Goal: Task Accomplishment & Management: Use online tool/utility

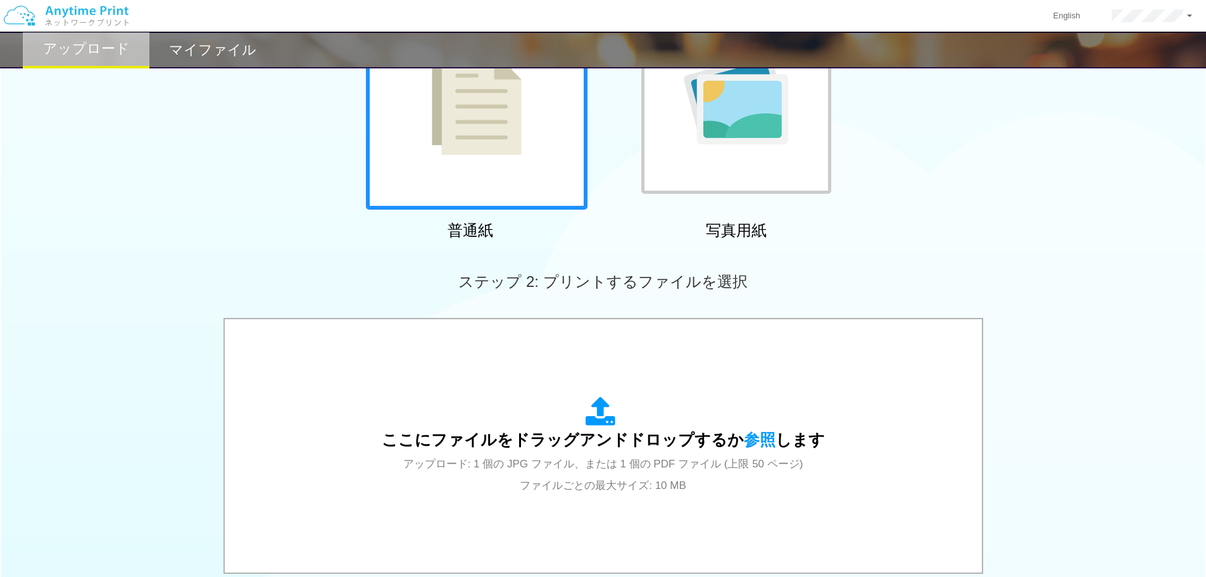
scroll to position [6, 0]
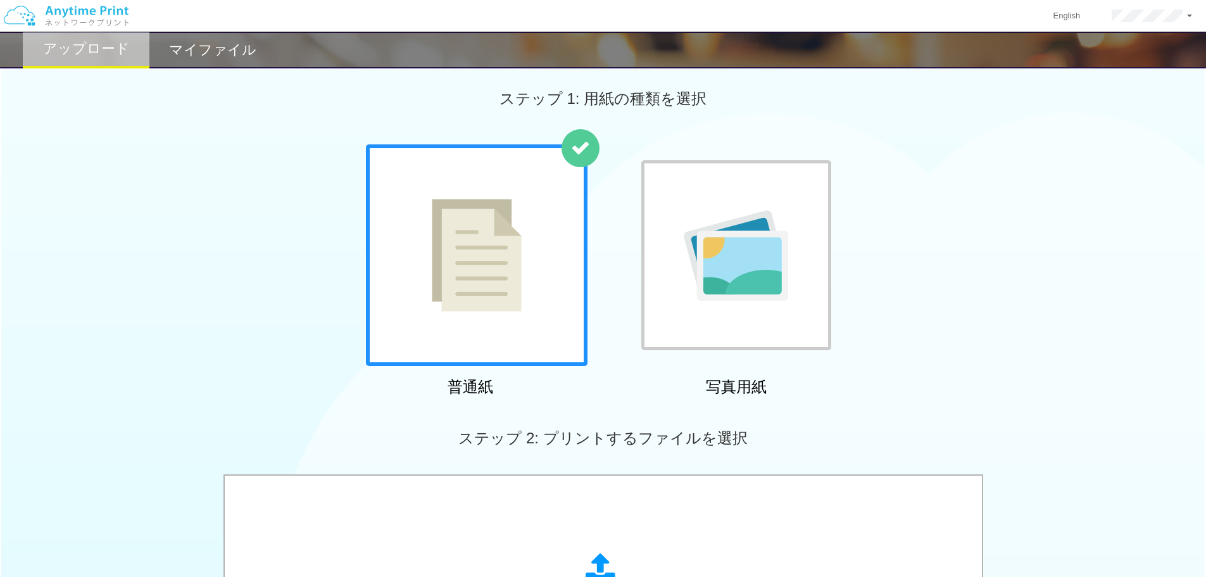
click at [200, 37] on div "マイファイル" at bounding box center [212, 50] width 127 height 37
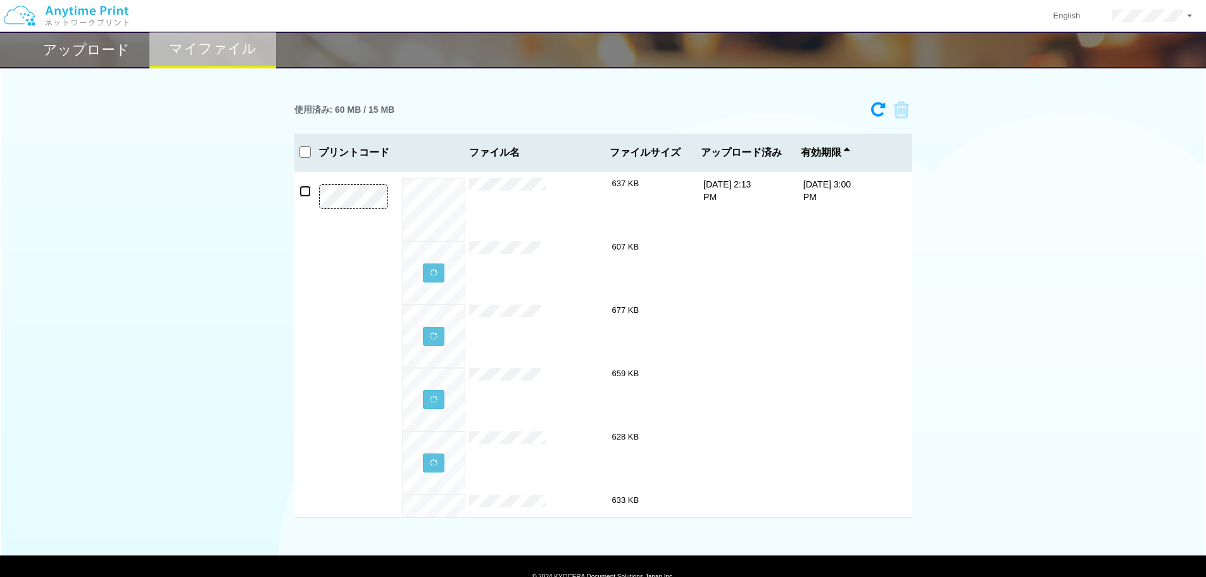
click at [307, 192] on input "checkbox" at bounding box center [304, 191] width 11 height 11
checkbox input "true"
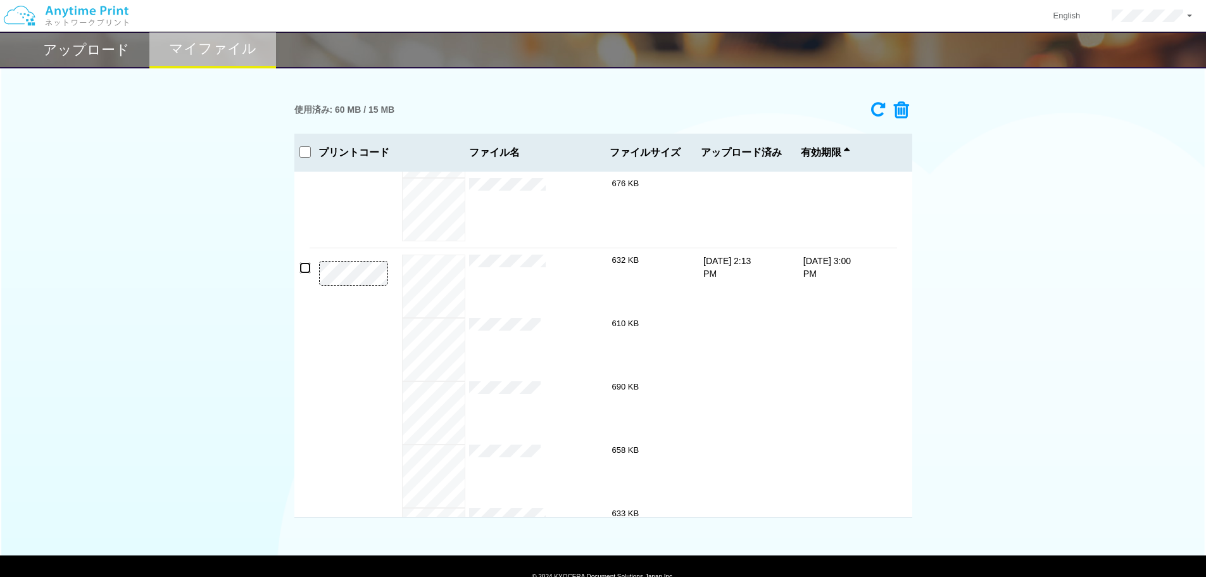
click at [308, 267] on input "checkbox" at bounding box center [304, 267] width 11 height 11
checkbox input "true"
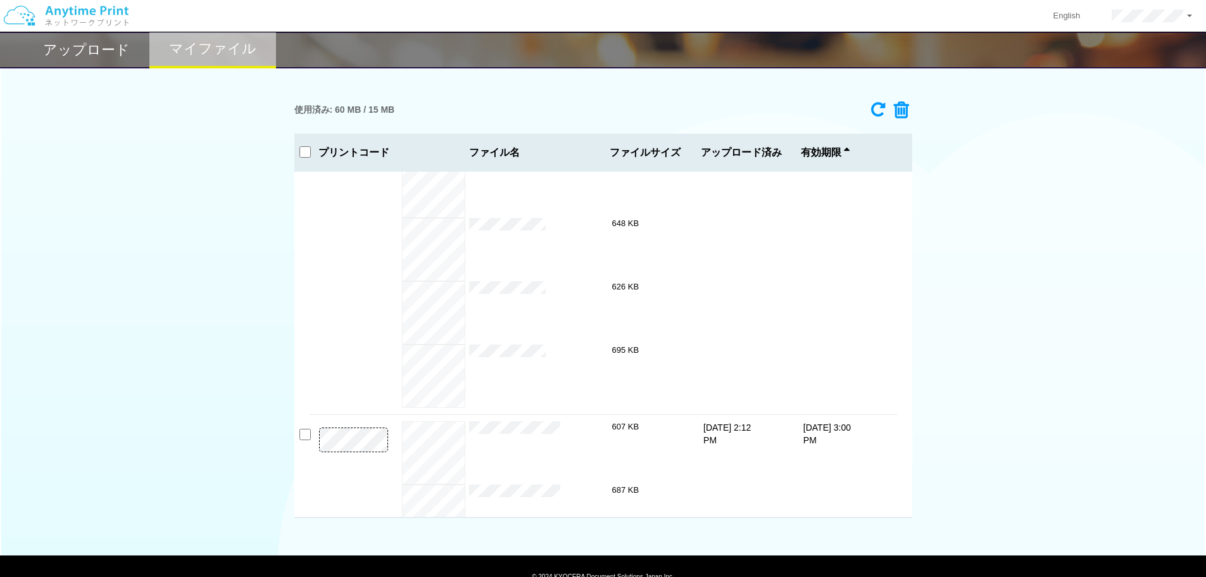
scroll to position [886, 0]
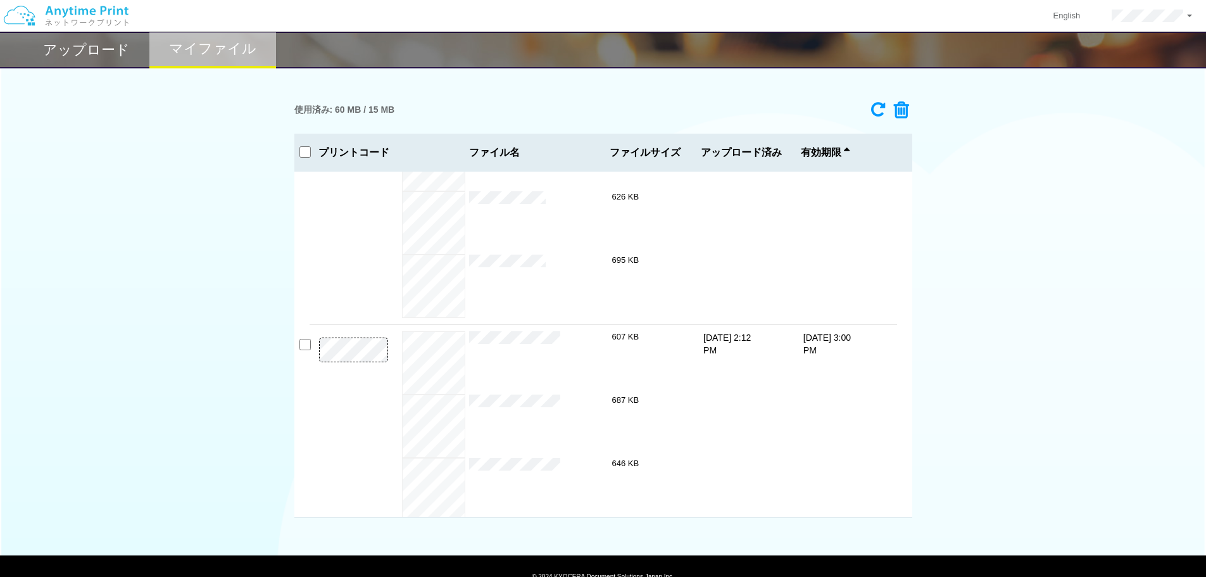
click at [306, 351] on div "プレビュー プレビュー プレビュー プレビュー プレビュー プレビュー" at bounding box center [603, 345] width 618 height 346
click at [303, 345] on input "checkbox" at bounding box center [304, 344] width 11 height 11
checkbox input "true"
click at [905, 105] on icon at bounding box center [897, 110] width 24 height 19
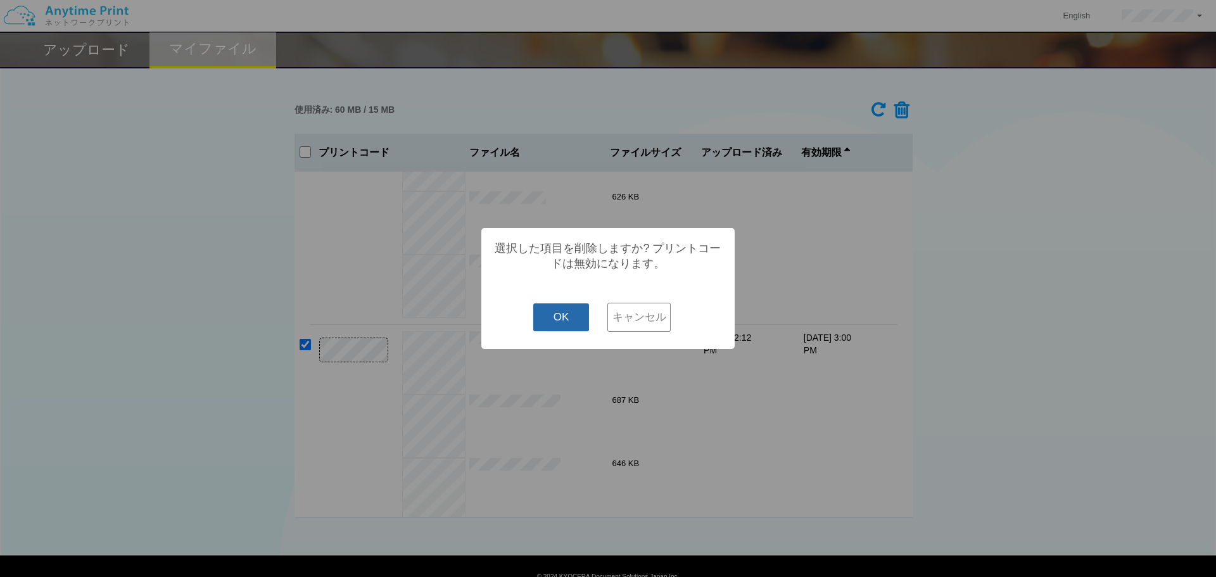
click at [570, 316] on button "OK" at bounding box center [561, 317] width 56 height 28
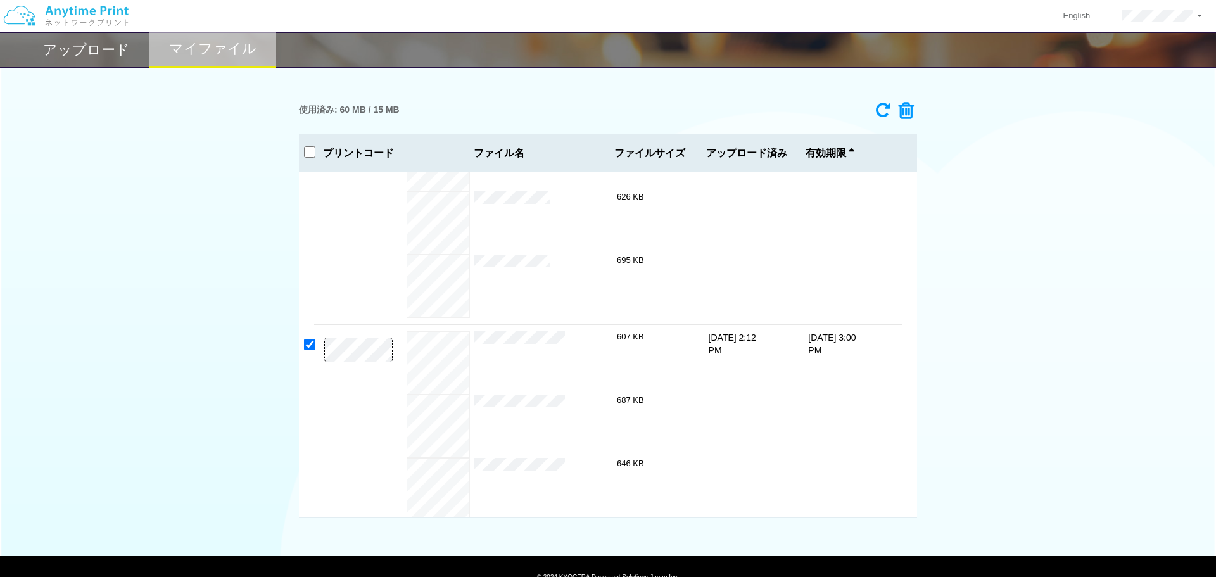
checkbox input "false"
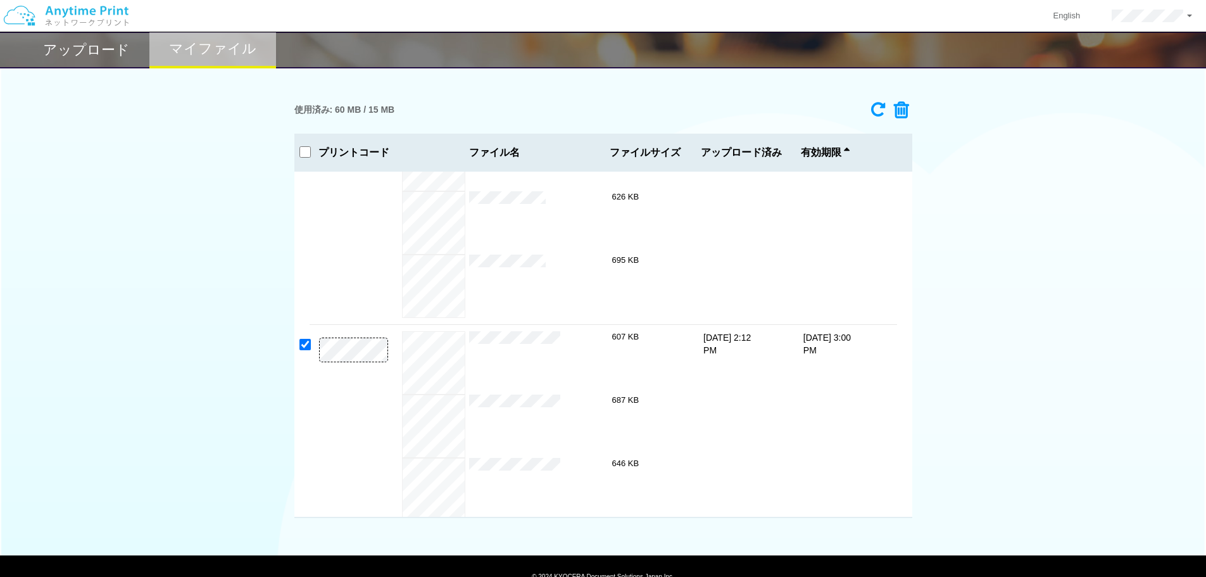
checkbox input "false"
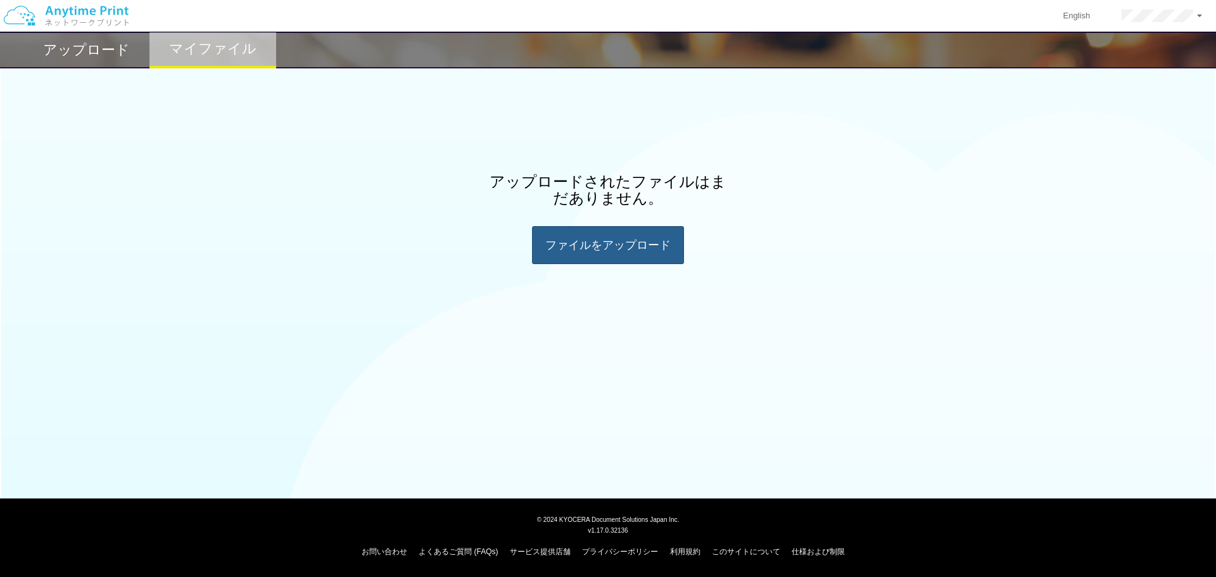
click at [609, 251] on div "ファイルを​​アップロード" at bounding box center [608, 245] width 152 height 38
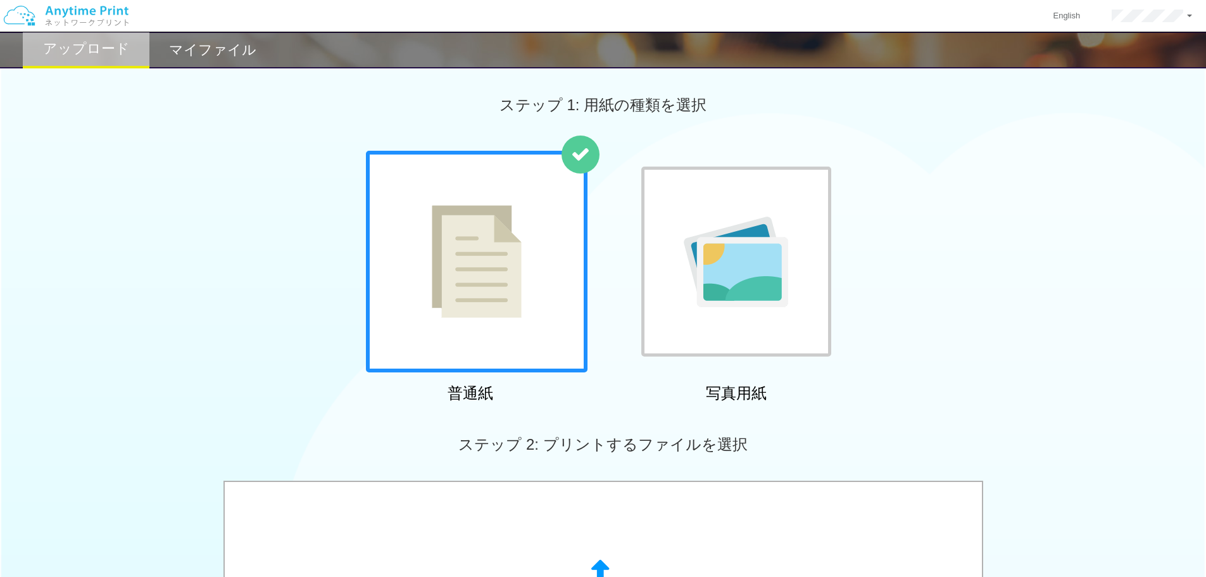
click at [712, 238] on img at bounding box center [736, 262] width 104 height 91
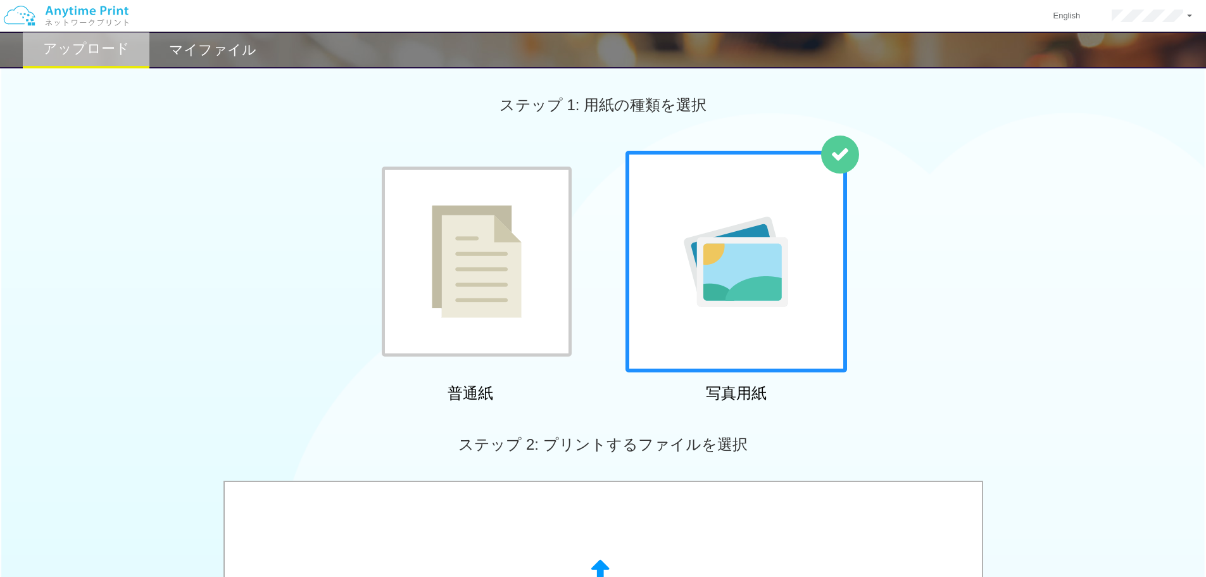
click at [788, 327] on div at bounding box center [737, 262] width 222 height 222
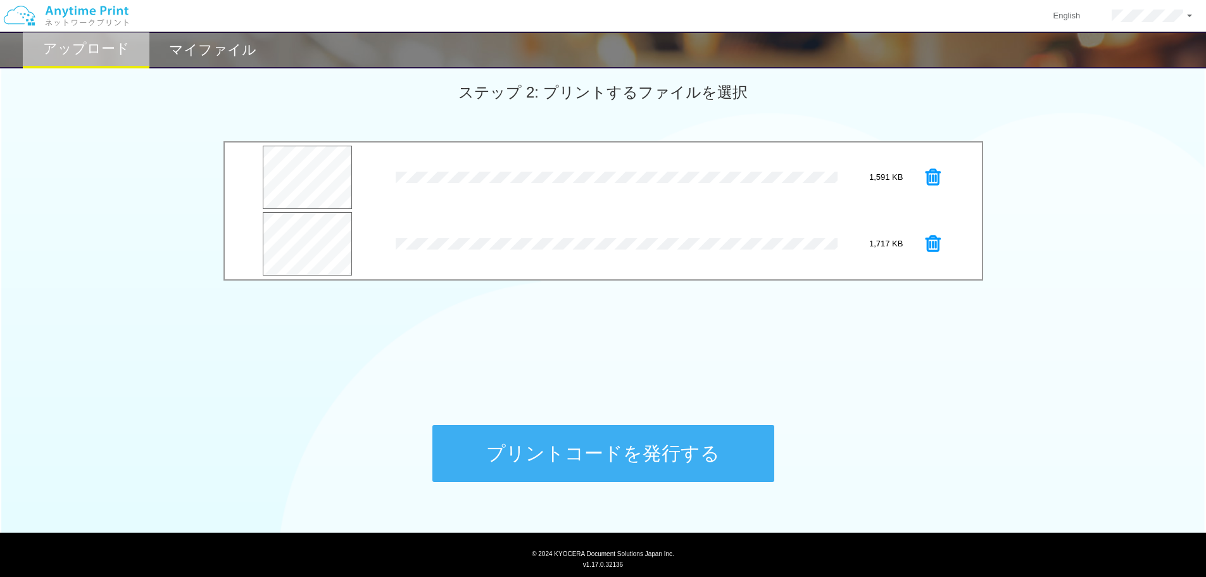
scroll to position [386, 0]
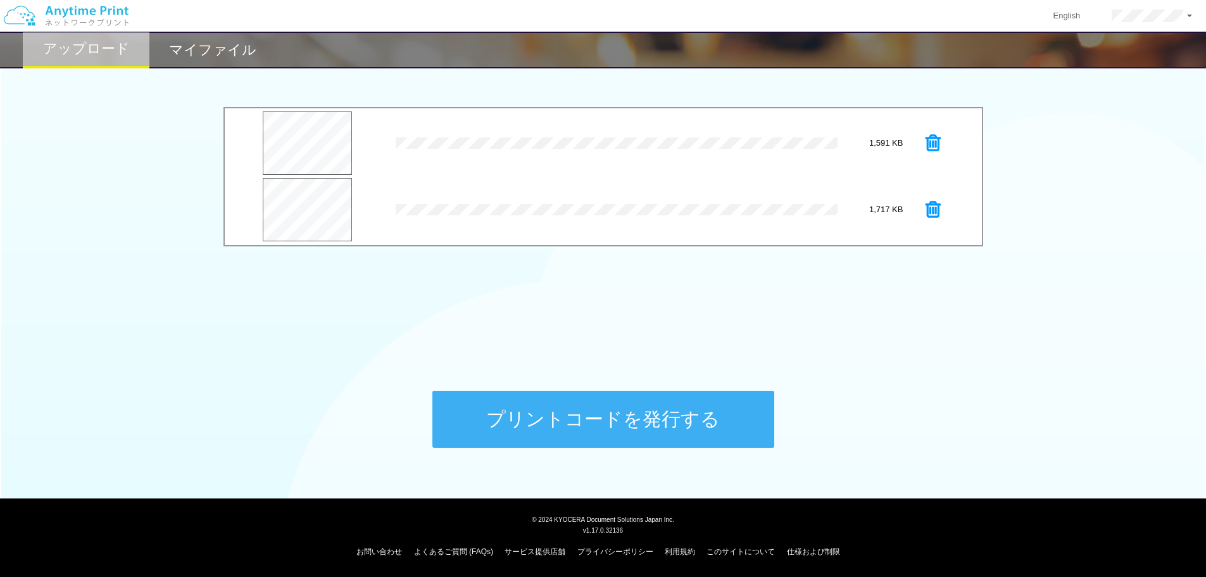
click at [676, 420] on button "プリントコードを発行する" at bounding box center [603, 419] width 342 height 57
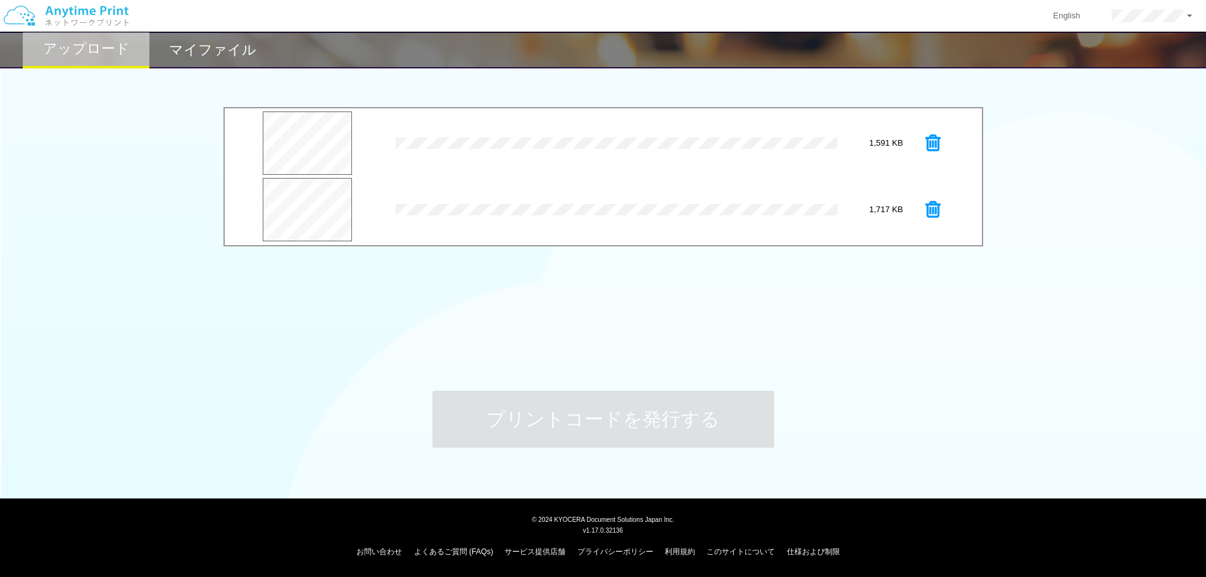
scroll to position [0, 0]
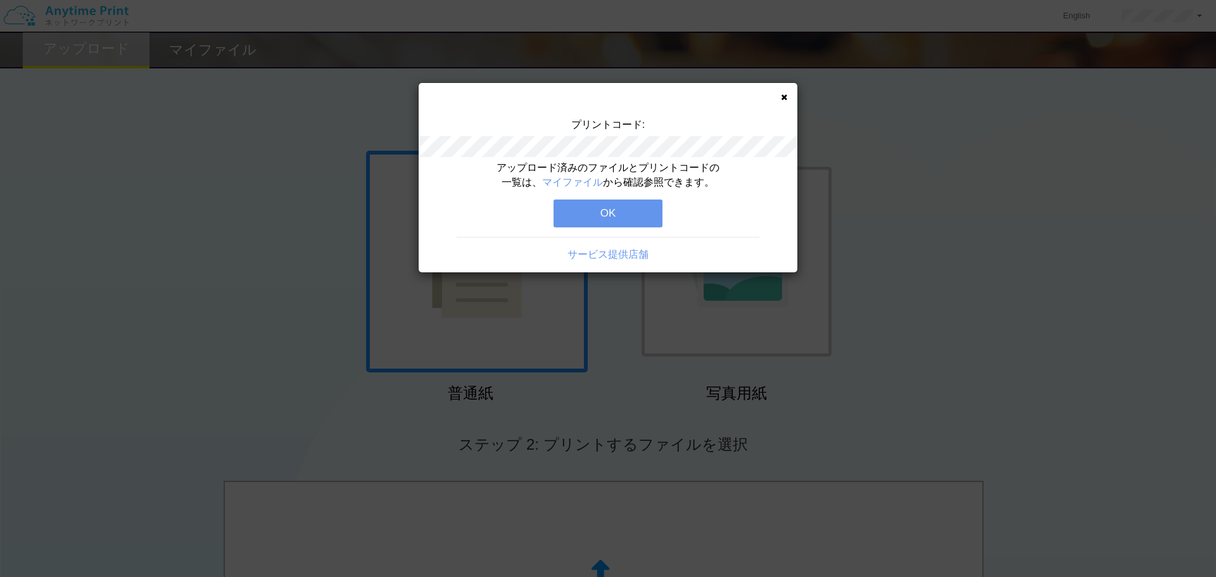
click at [610, 217] on button "OK" at bounding box center [607, 213] width 109 height 28
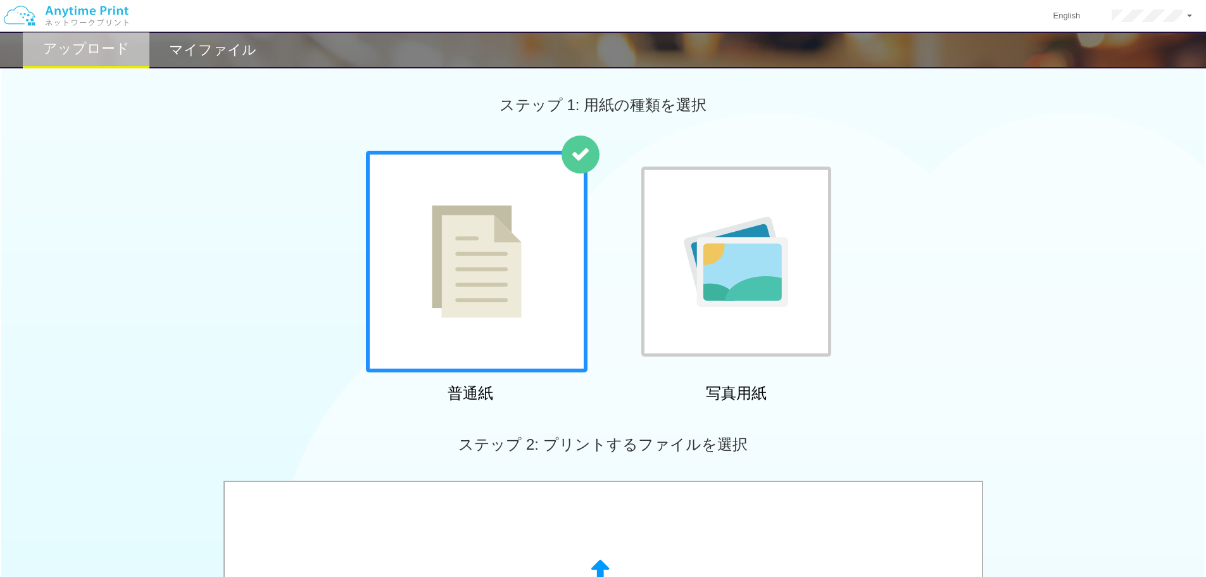
click at [735, 275] on img at bounding box center [736, 262] width 104 height 91
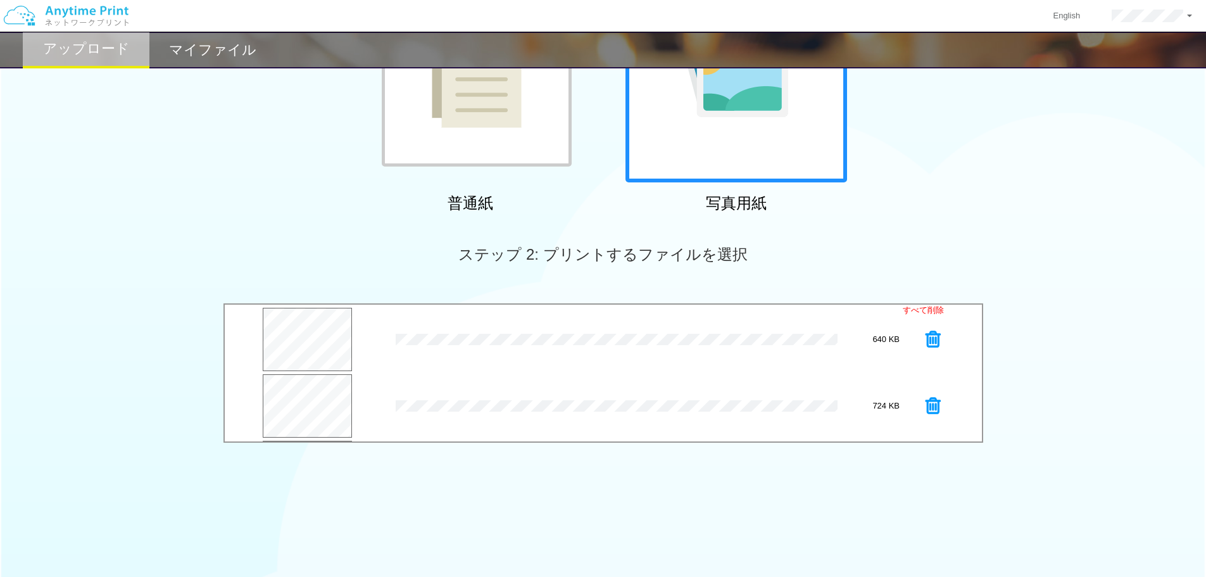
scroll to position [386, 0]
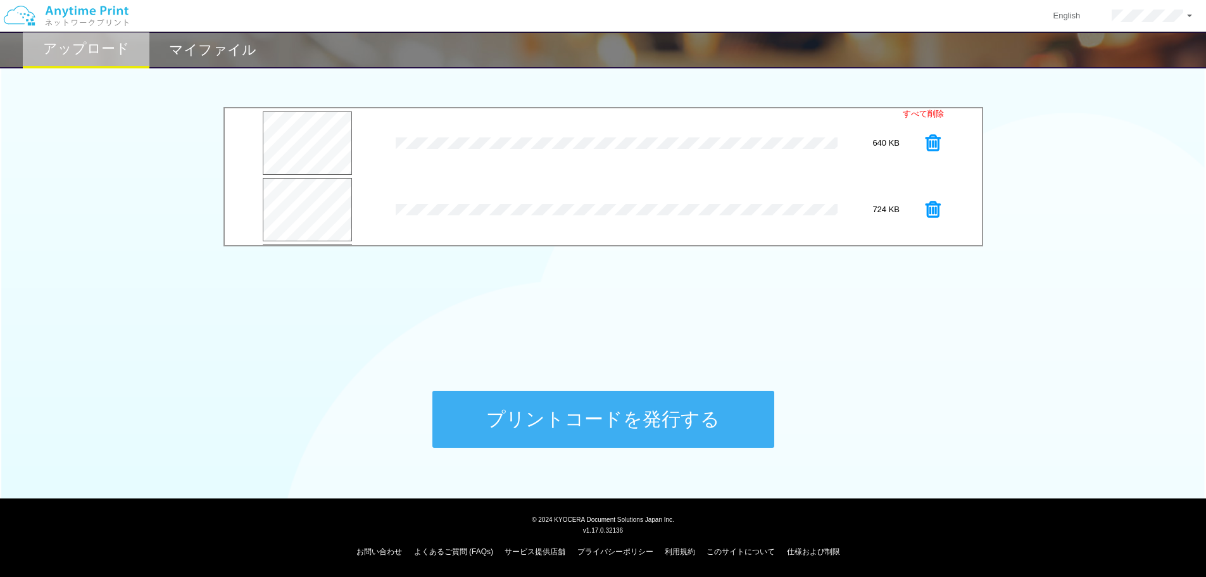
drag, startPoint x: 712, startPoint y: 423, endPoint x: 717, endPoint y: 417, distance: 7.2
click at [712, 422] on button "プリントコードを発行する" at bounding box center [603, 419] width 342 height 57
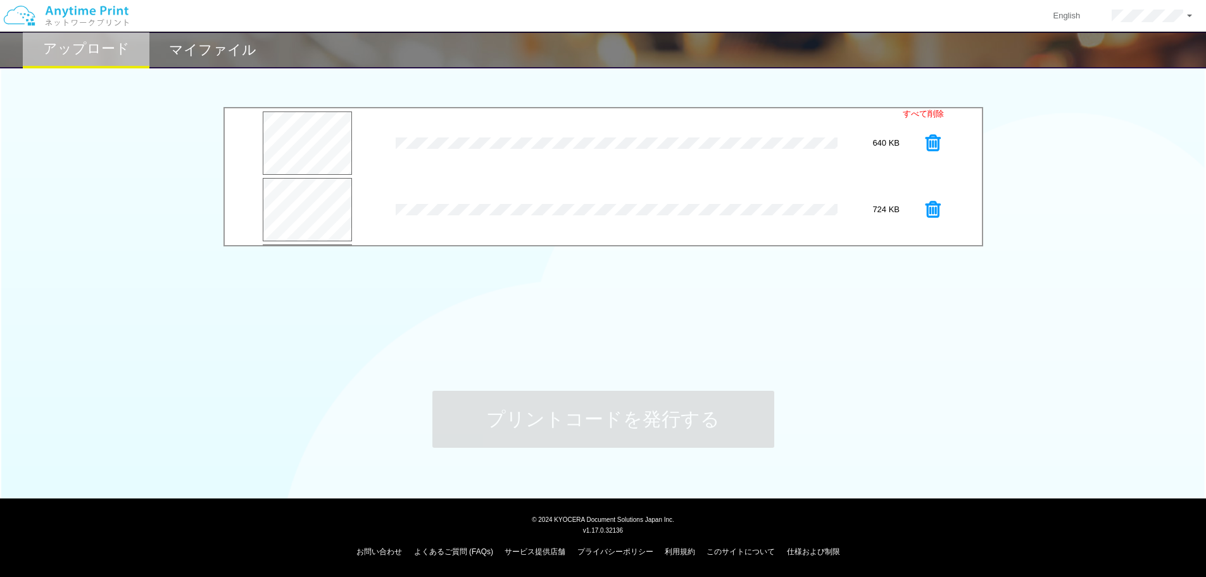
scroll to position [0, 0]
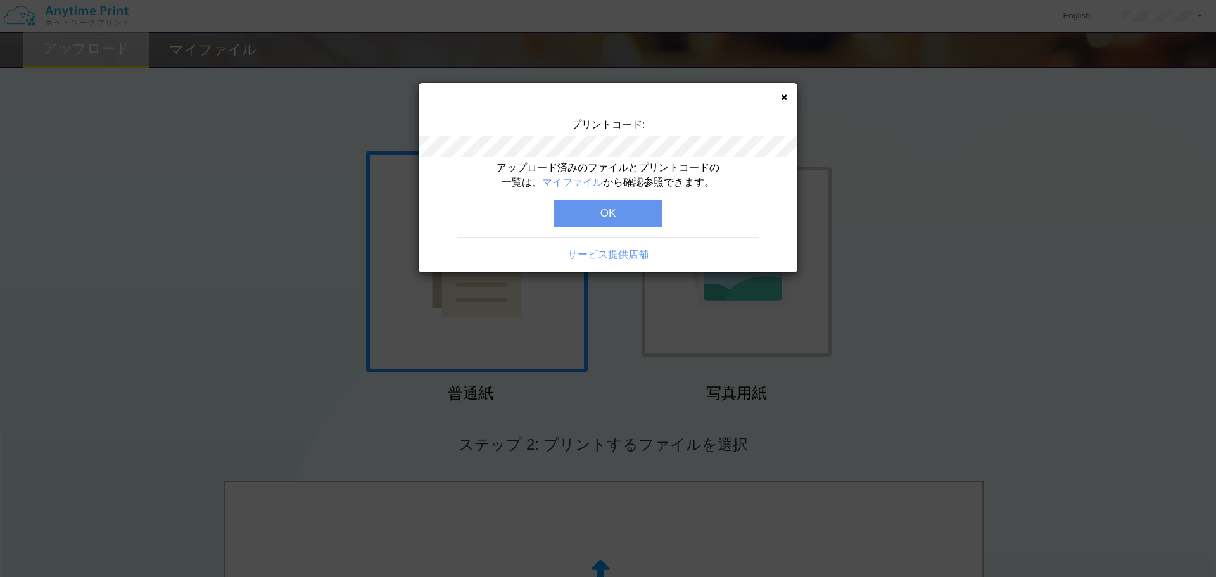
click at [581, 215] on button "OK" at bounding box center [607, 213] width 109 height 28
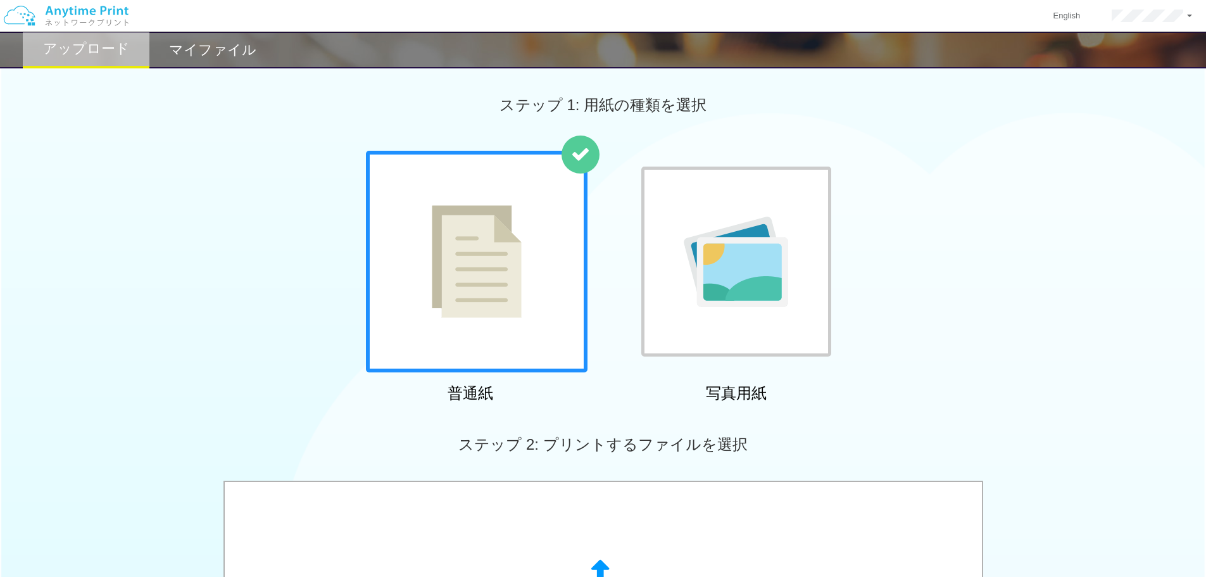
click at [729, 217] on img at bounding box center [736, 262] width 104 height 91
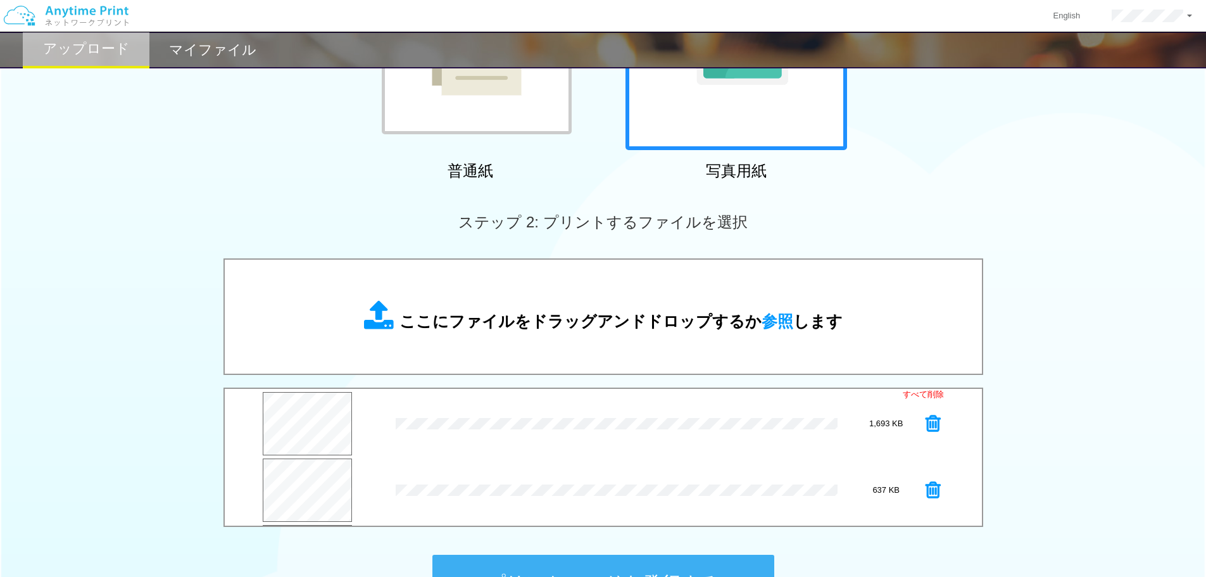
scroll to position [386, 0]
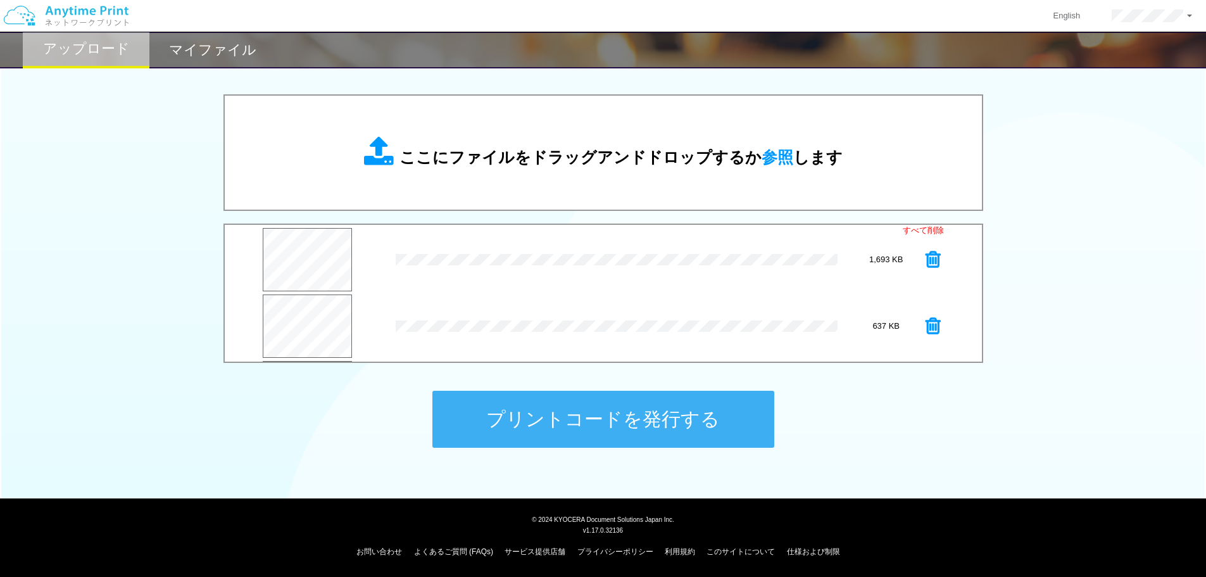
click at [727, 417] on button "プリントコードを発行する" at bounding box center [603, 419] width 342 height 57
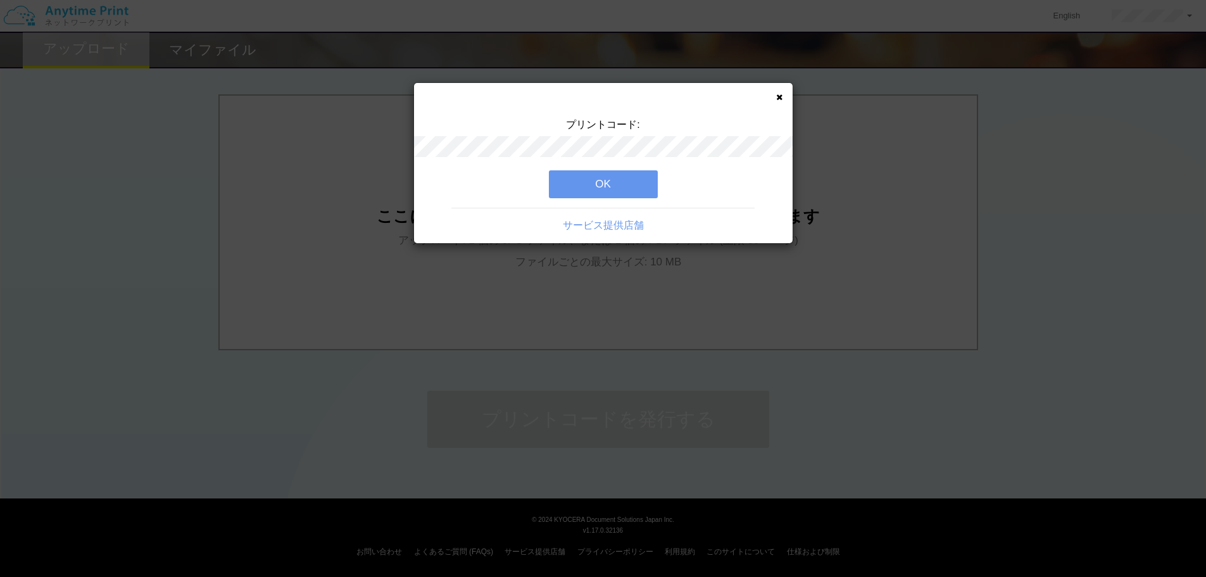
scroll to position [0, 0]
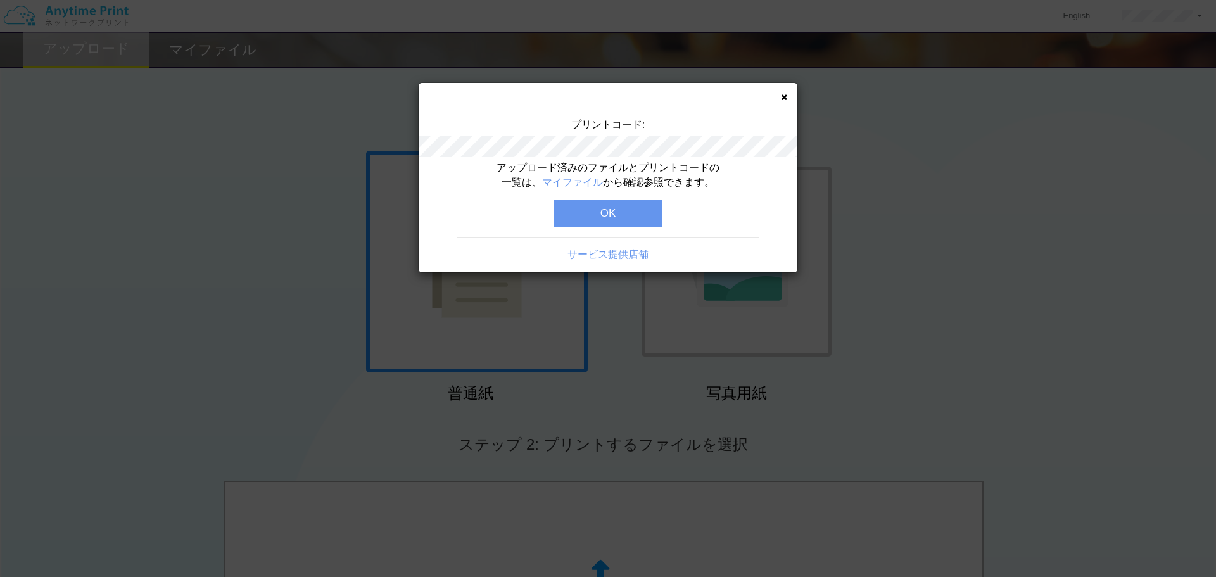
click at [595, 200] on button "OK" at bounding box center [607, 213] width 109 height 28
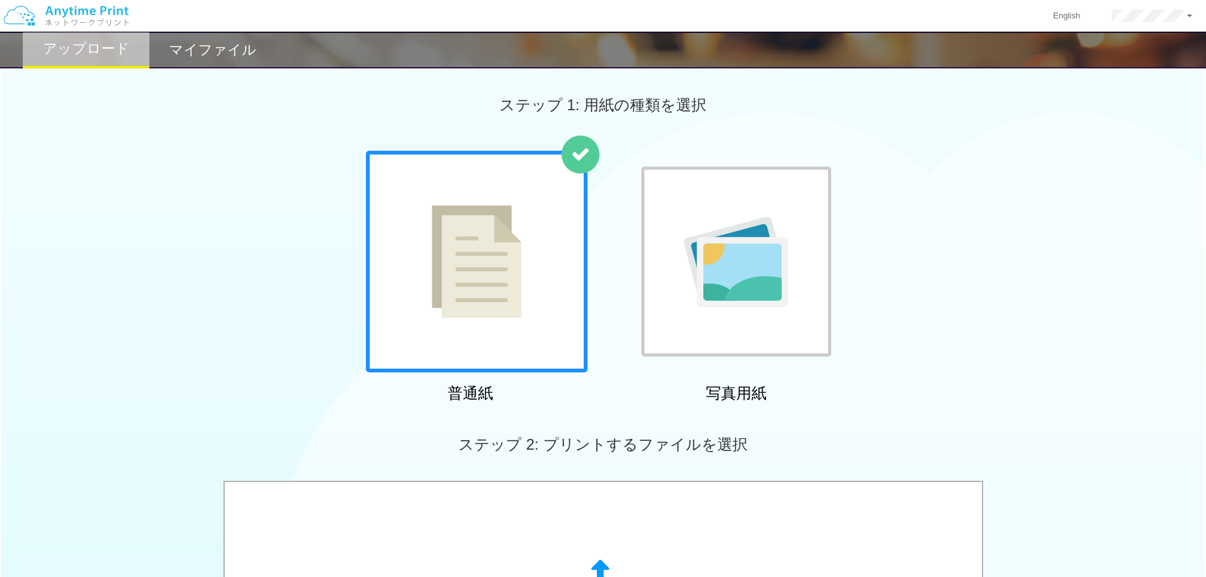
click at [186, 58] on h2 "マイファイル" at bounding box center [212, 49] width 87 height 15
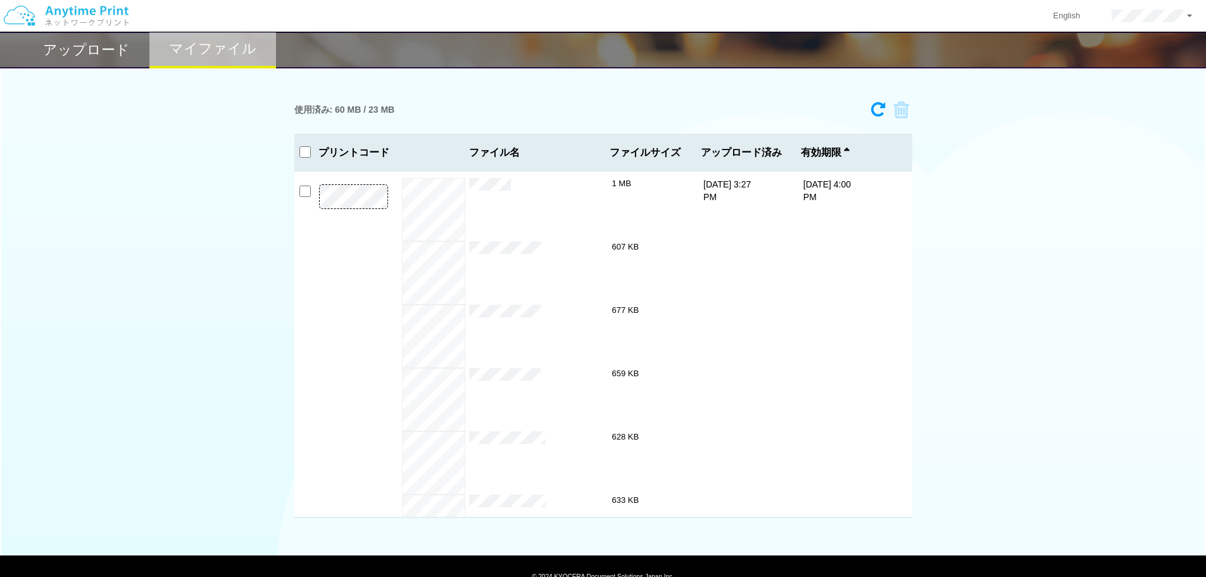
click at [315, 198] on p at bounding box center [354, 465] width 89 height 563
click at [384, 196] on p at bounding box center [354, 465] width 89 height 563
click at [1040, 272] on div "使用済み: 60 MB / 23 MB 2247-6031 有効期限 [DATE] 4:00 PM 集合_2.jpg 1 MB 4_[PERSON_NAME]…" at bounding box center [603, 307] width 1206 height 422
click at [304, 189] on input "checkbox" at bounding box center [304, 191] width 11 height 11
click at [903, 111] on icon at bounding box center [897, 110] width 24 height 19
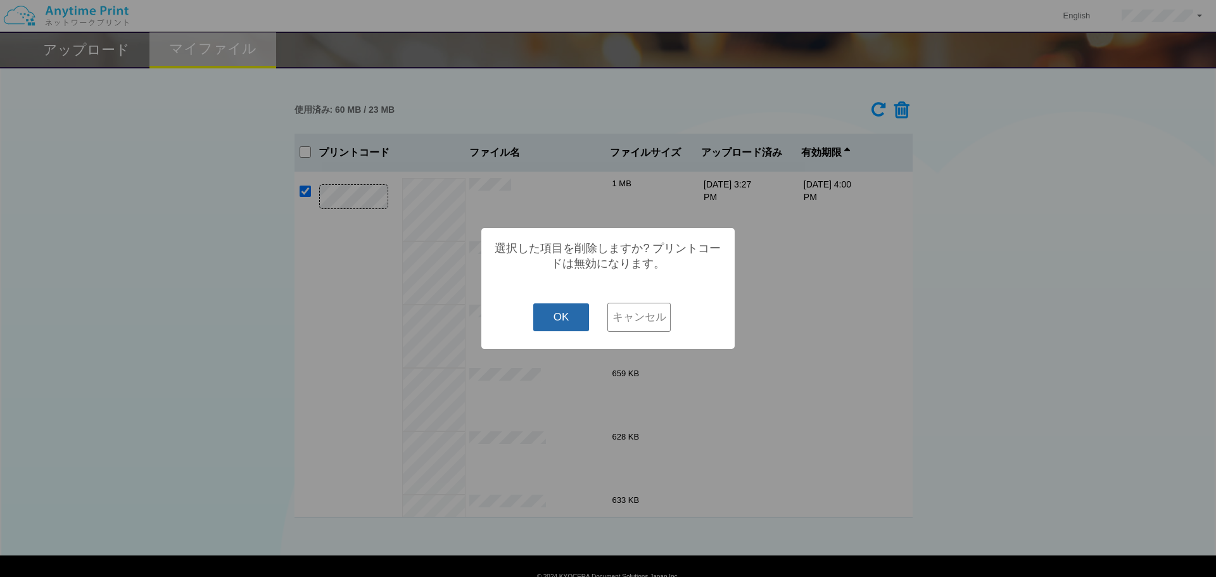
click at [556, 330] on button "OK" at bounding box center [561, 317] width 56 height 28
checkbox input "false"
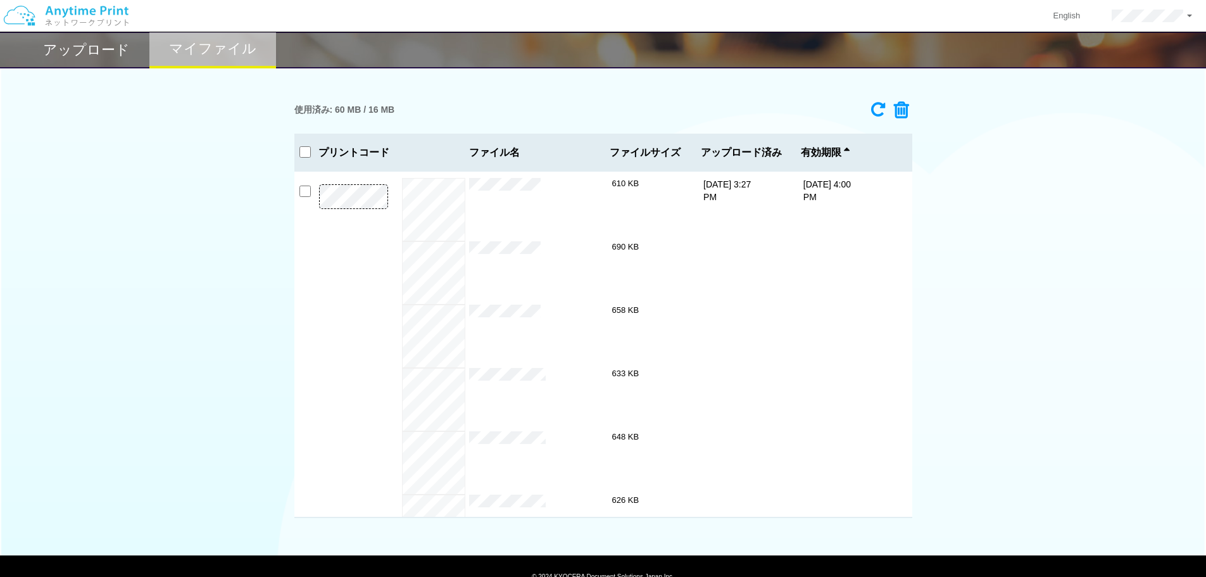
click at [105, 51] on h2 "アップロード" at bounding box center [86, 49] width 87 height 15
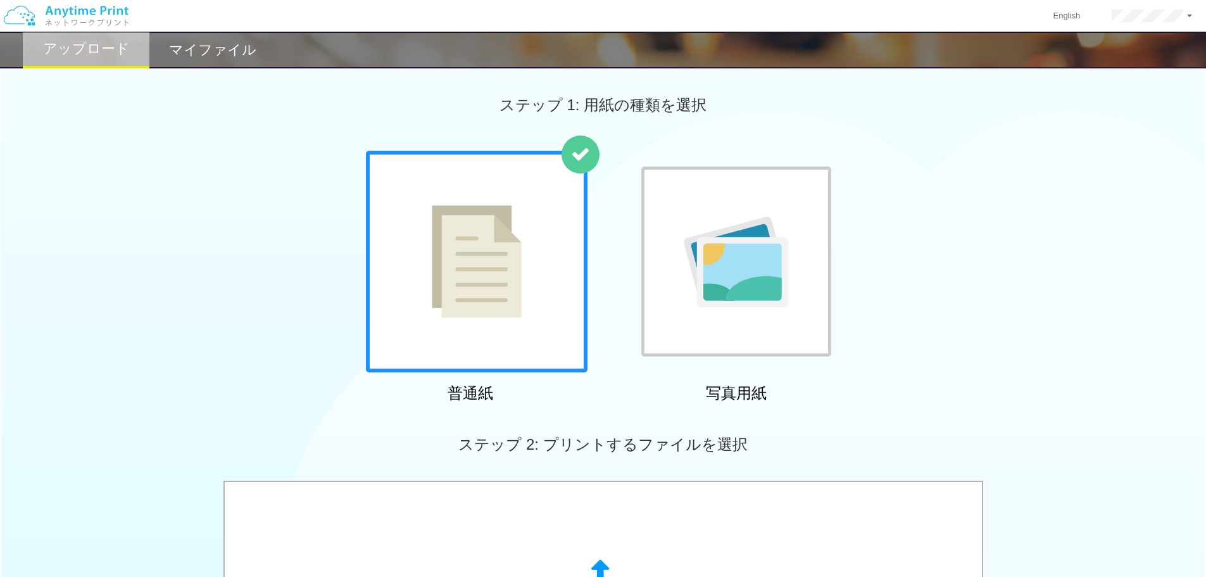
click at [782, 348] on div at bounding box center [736, 262] width 190 height 190
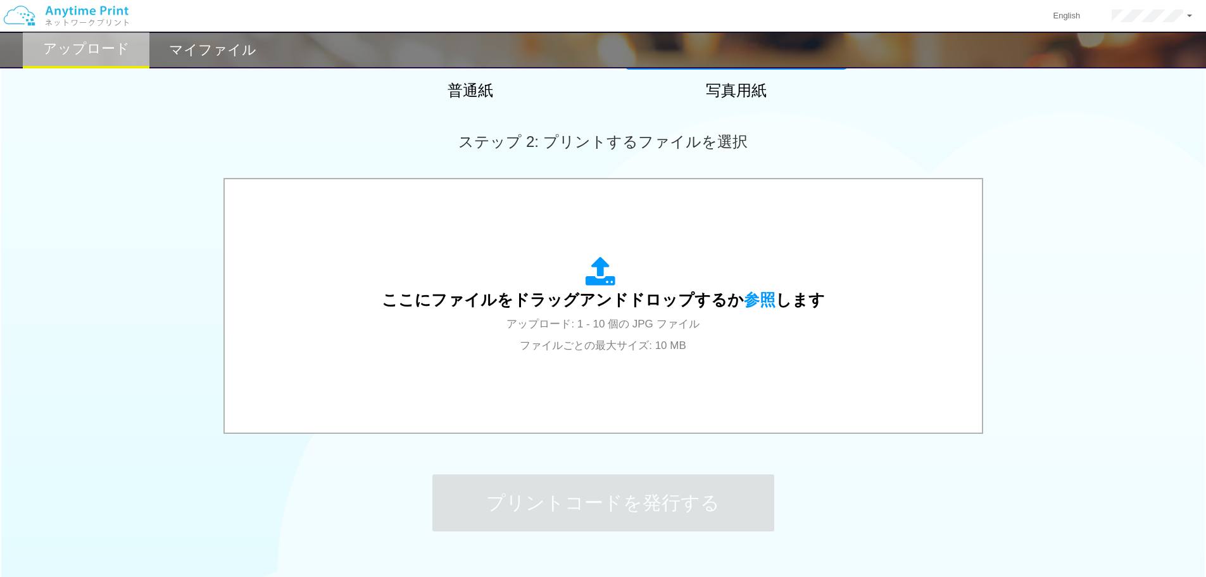
scroll to position [317, 0]
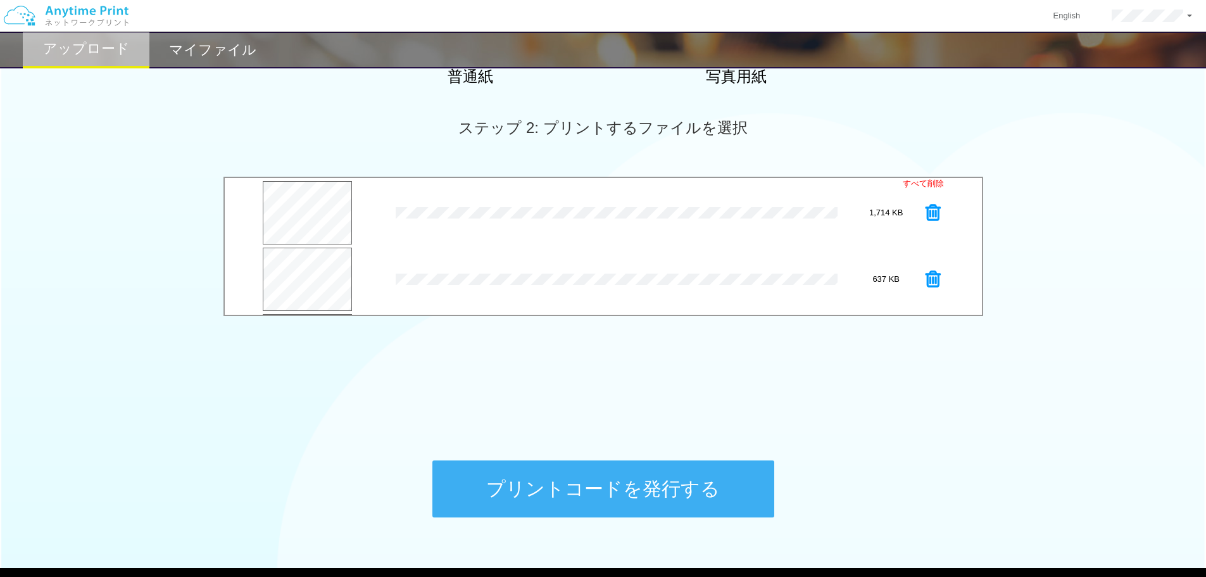
drag, startPoint x: 695, startPoint y: 498, endPoint x: 867, endPoint y: 389, distance: 203.8
click at [696, 498] on button "プリントコードを発行する" at bounding box center [603, 488] width 342 height 57
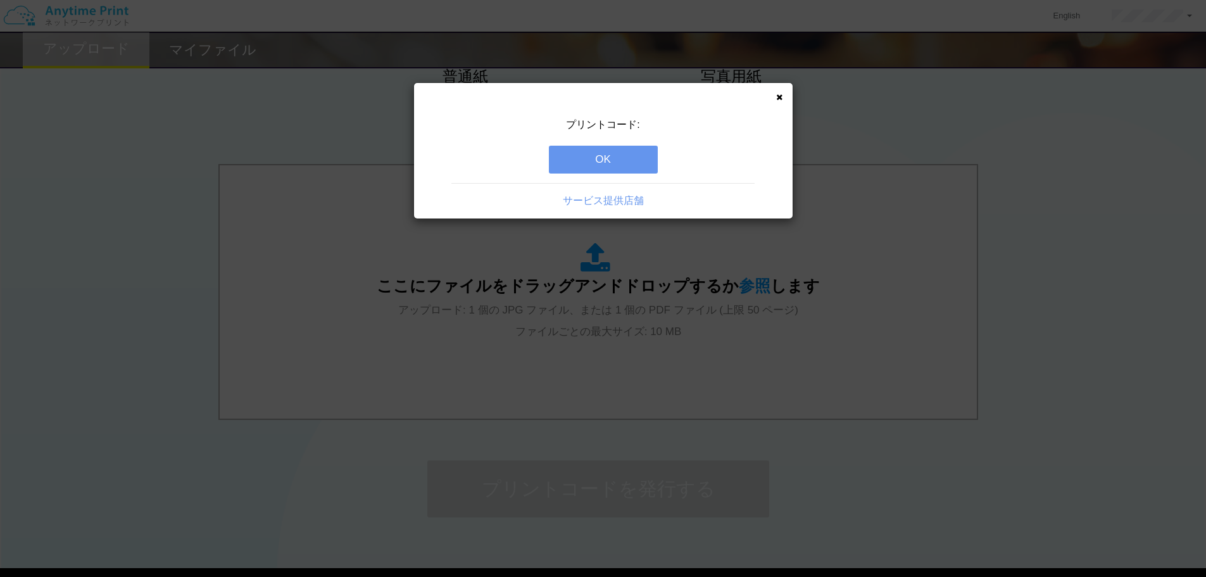
scroll to position [0, 0]
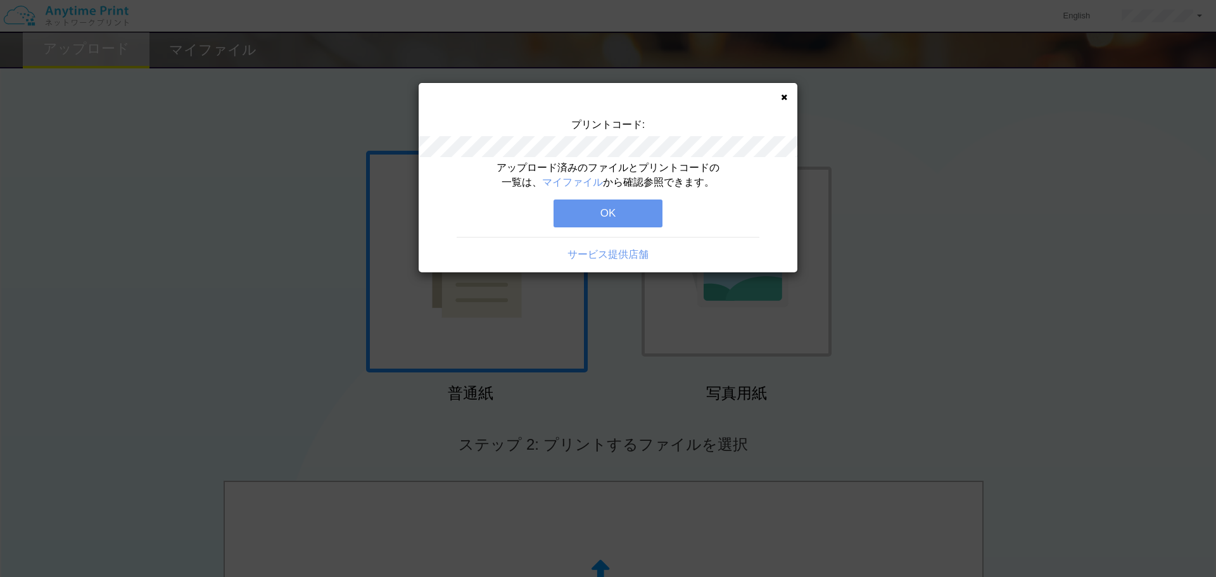
click at [589, 215] on button "OK" at bounding box center [607, 213] width 109 height 28
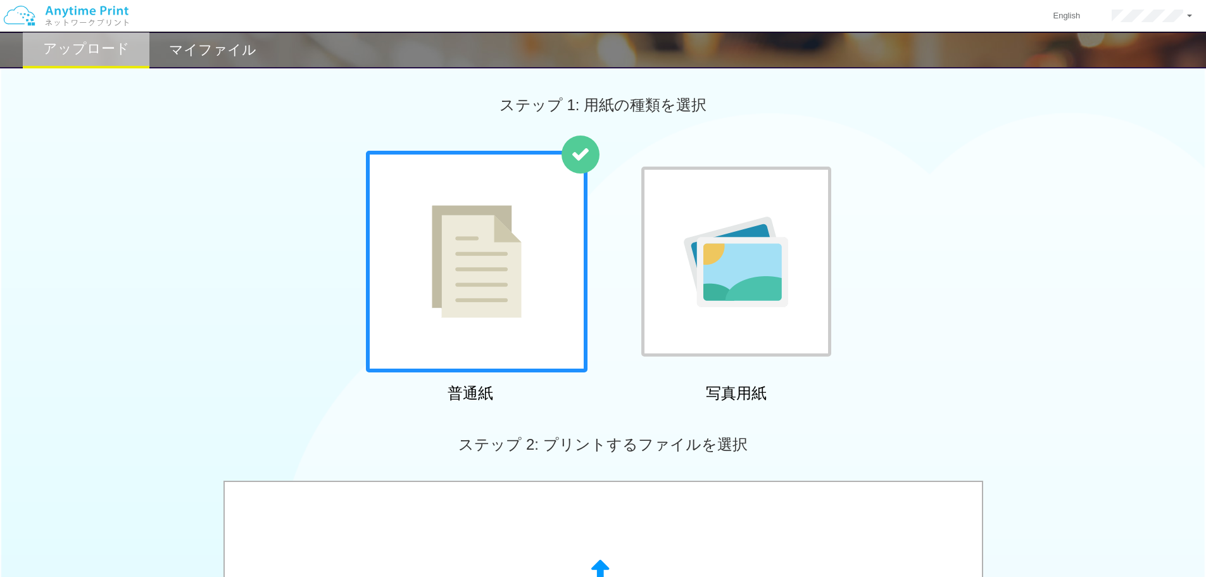
click at [194, 54] on h2 "マイファイル" at bounding box center [212, 49] width 87 height 15
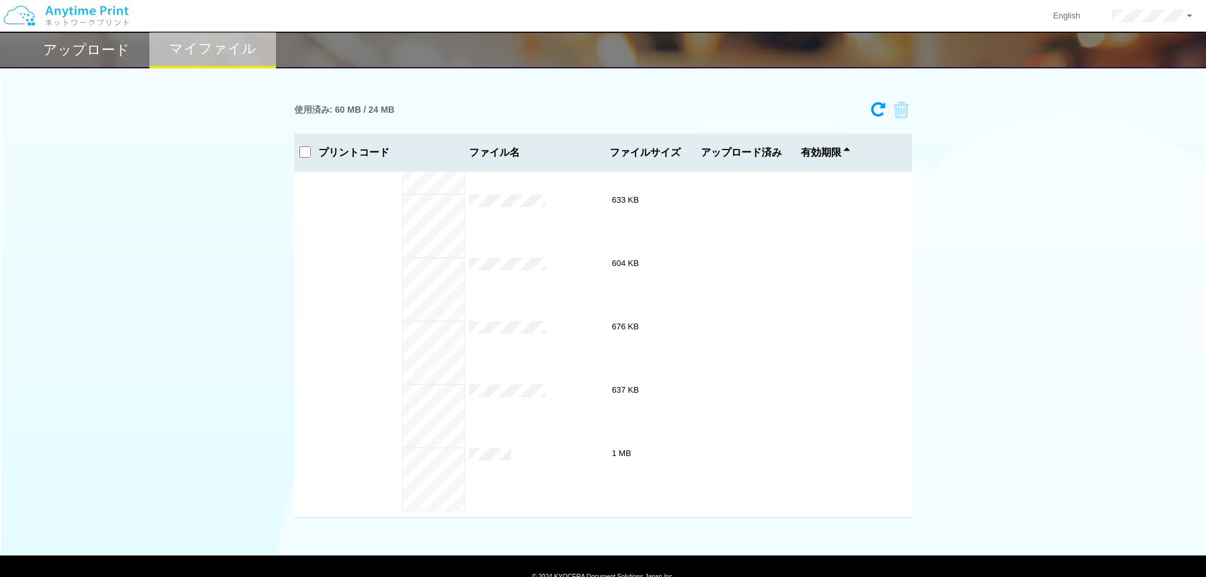
scroll to position [380, 0]
click at [1135, 194] on div "使用済み: 60 MB / 24 MB 1206-0142 有効期限 [DATE] 4:00 PM 来場者特典_2.jpg 1 MB 4_[PERSON_NA…" at bounding box center [603, 307] width 1206 height 422
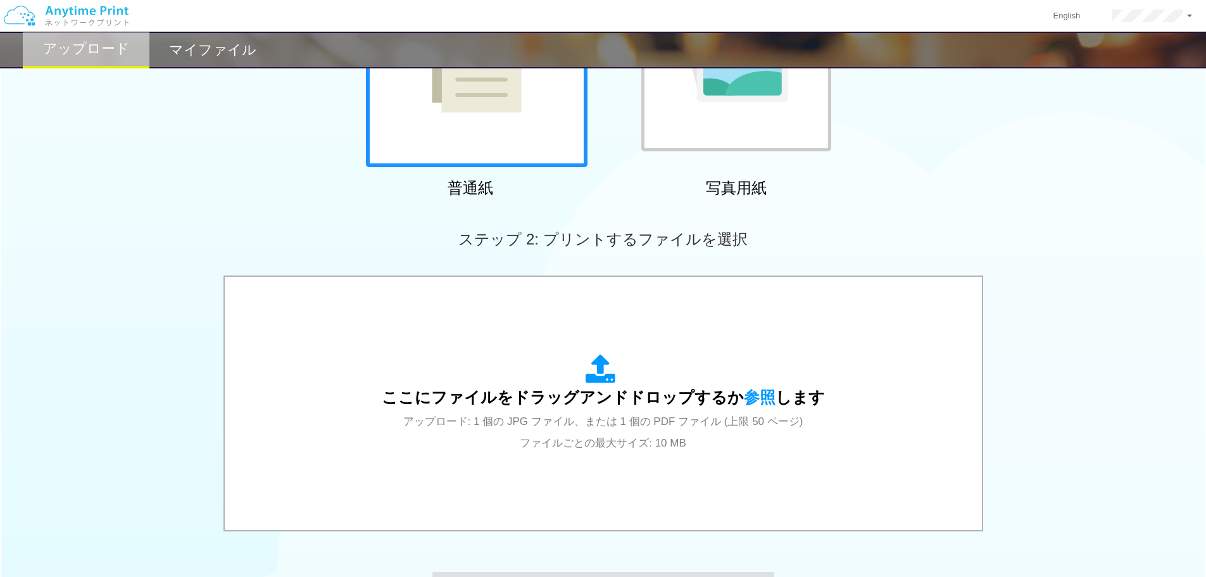
scroll to position [386, 0]
